Goal: Information Seeking & Learning: Find specific page/section

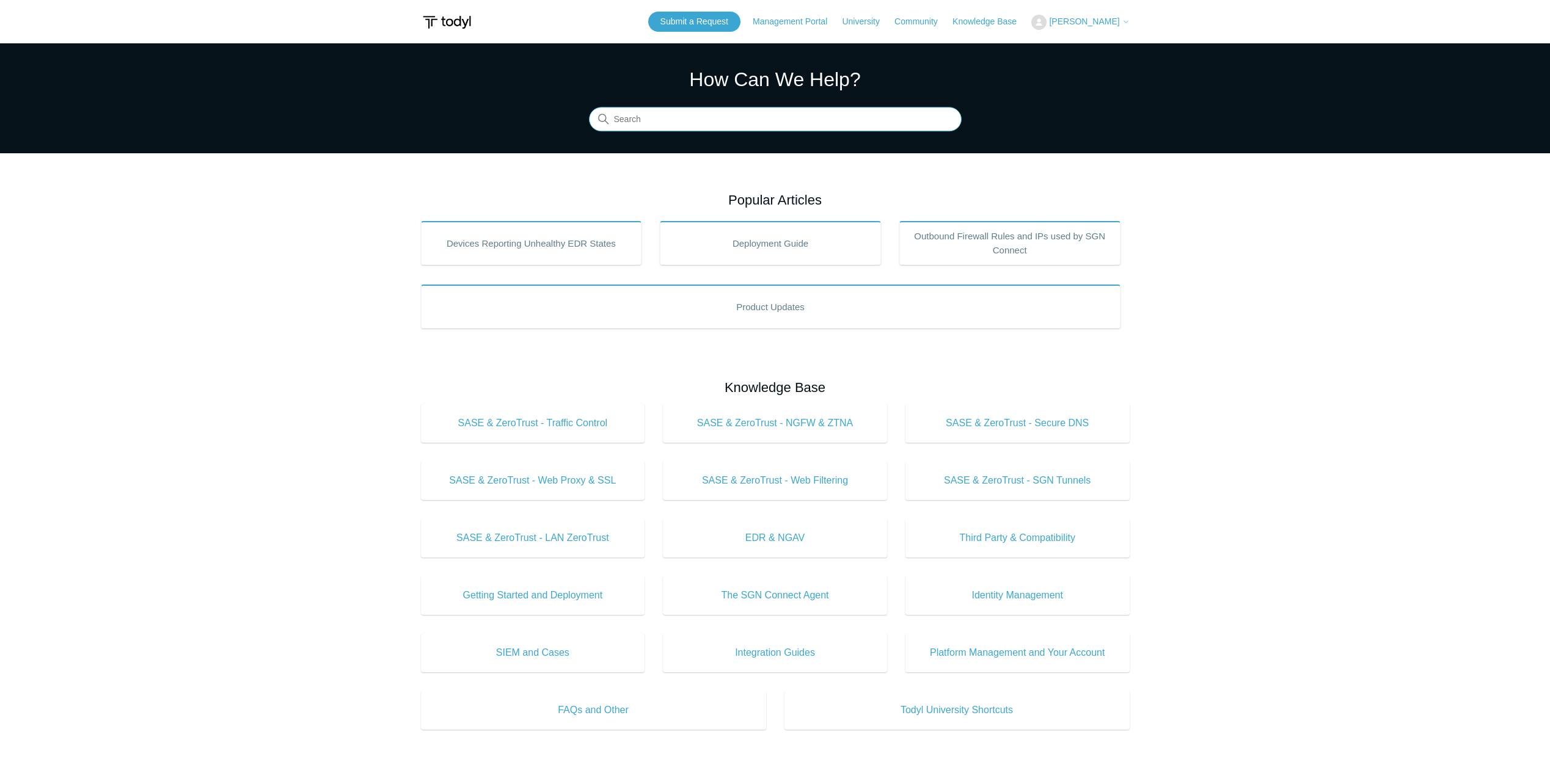
click at [713, 116] on input "Search" at bounding box center [776, 120] width 373 height 25
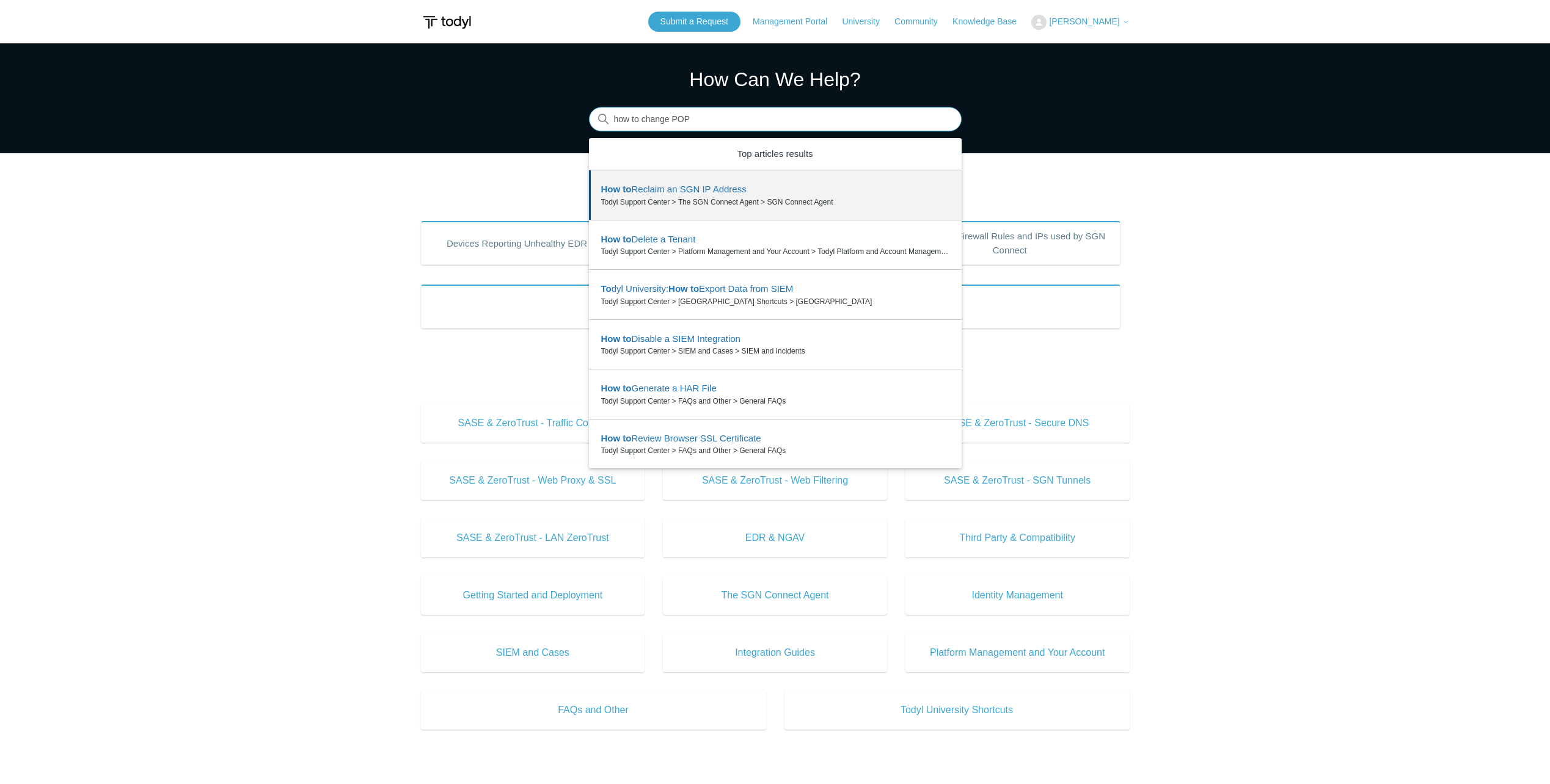
drag, startPoint x: 771, startPoint y: 120, endPoint x: 434, endPoint y: 81, distance: 339.2
click at [434, 81] on section "How Can We Help? Search There are 6 results for your search. Use the Up and Dow…" at bounding box center [775, 98] width 1550 height 110
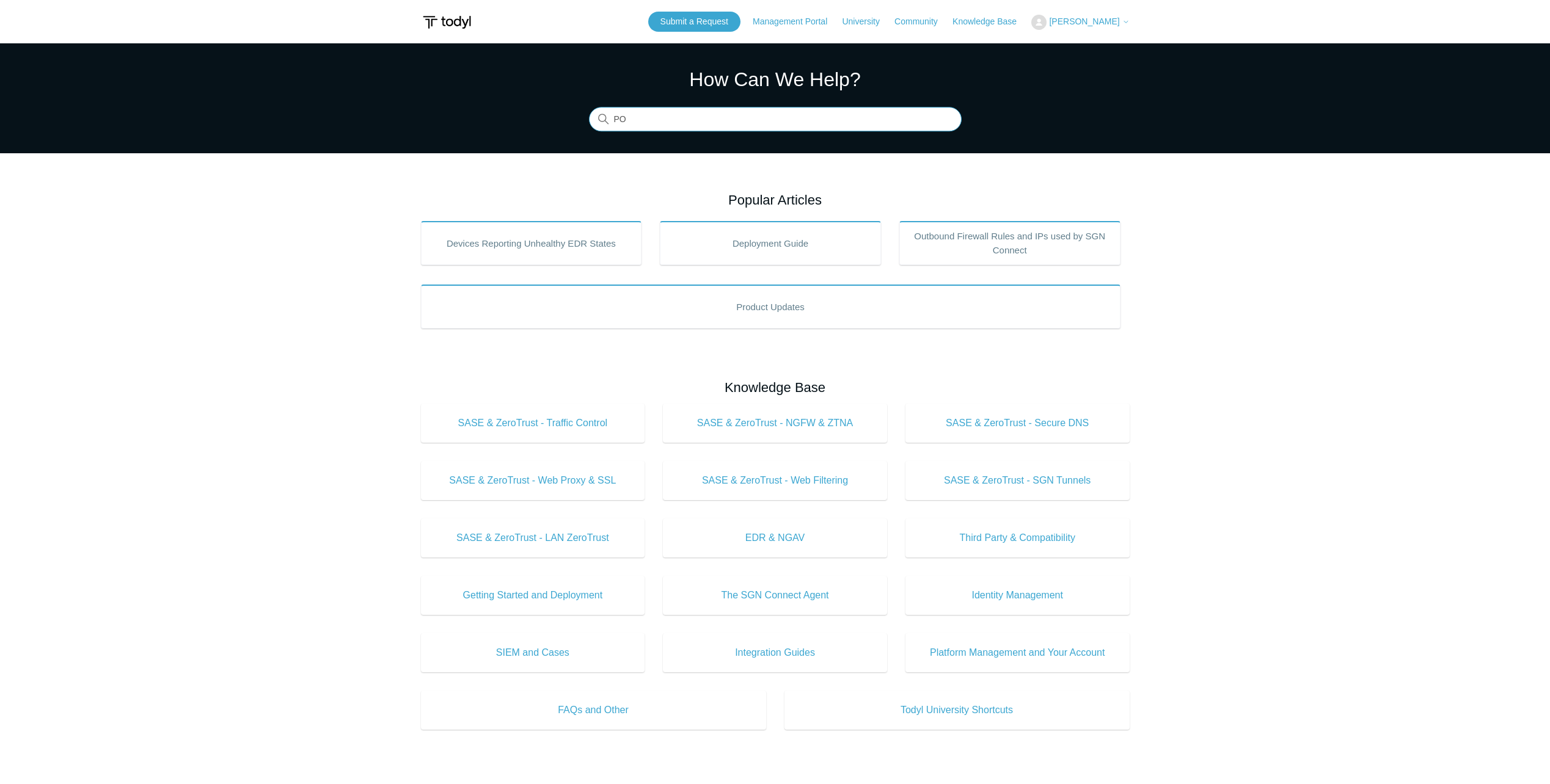
type input "P"
click at [672, 108] on input "location" at bounding box center [776, 120] width 373 height 25
type input "location"
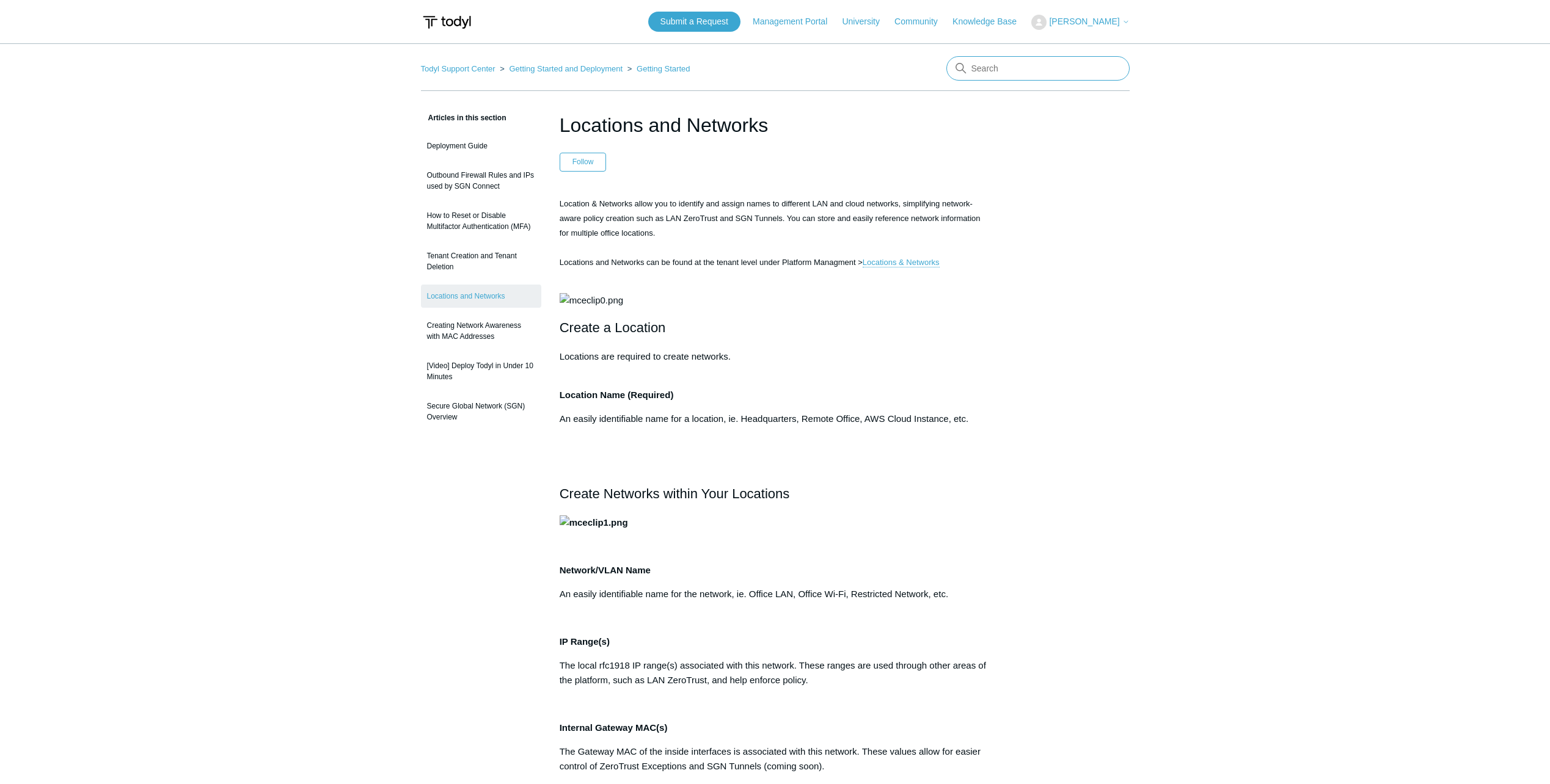
click at [993, 66] on input "Search" at bounding box center [1038, 68] width 183 height 25
type input "Pop"
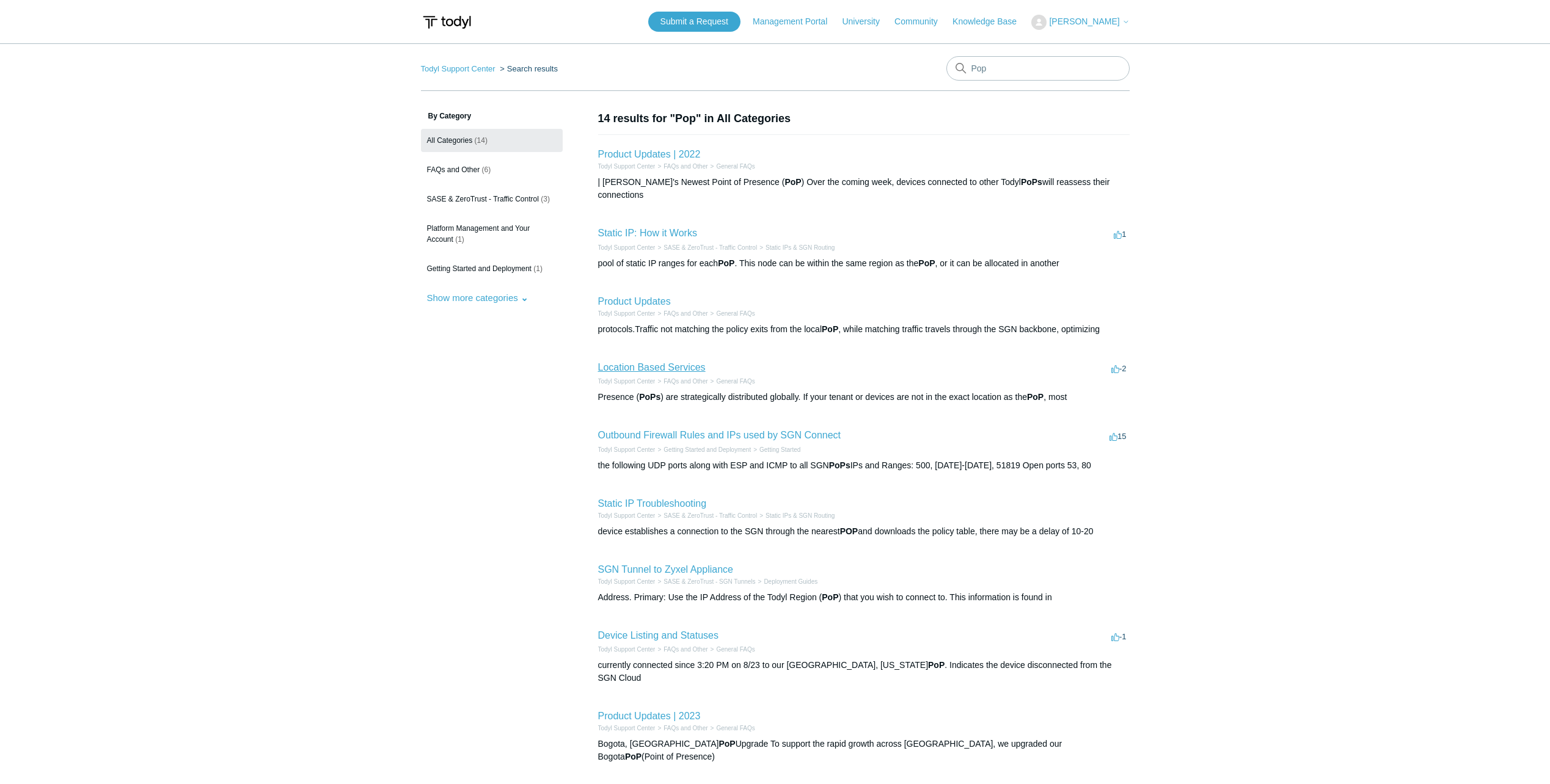
click at [638, 362] on link "Location Based Services" at bounding box center [651, 367] width 108 height 10
